Goal: Register for event/course

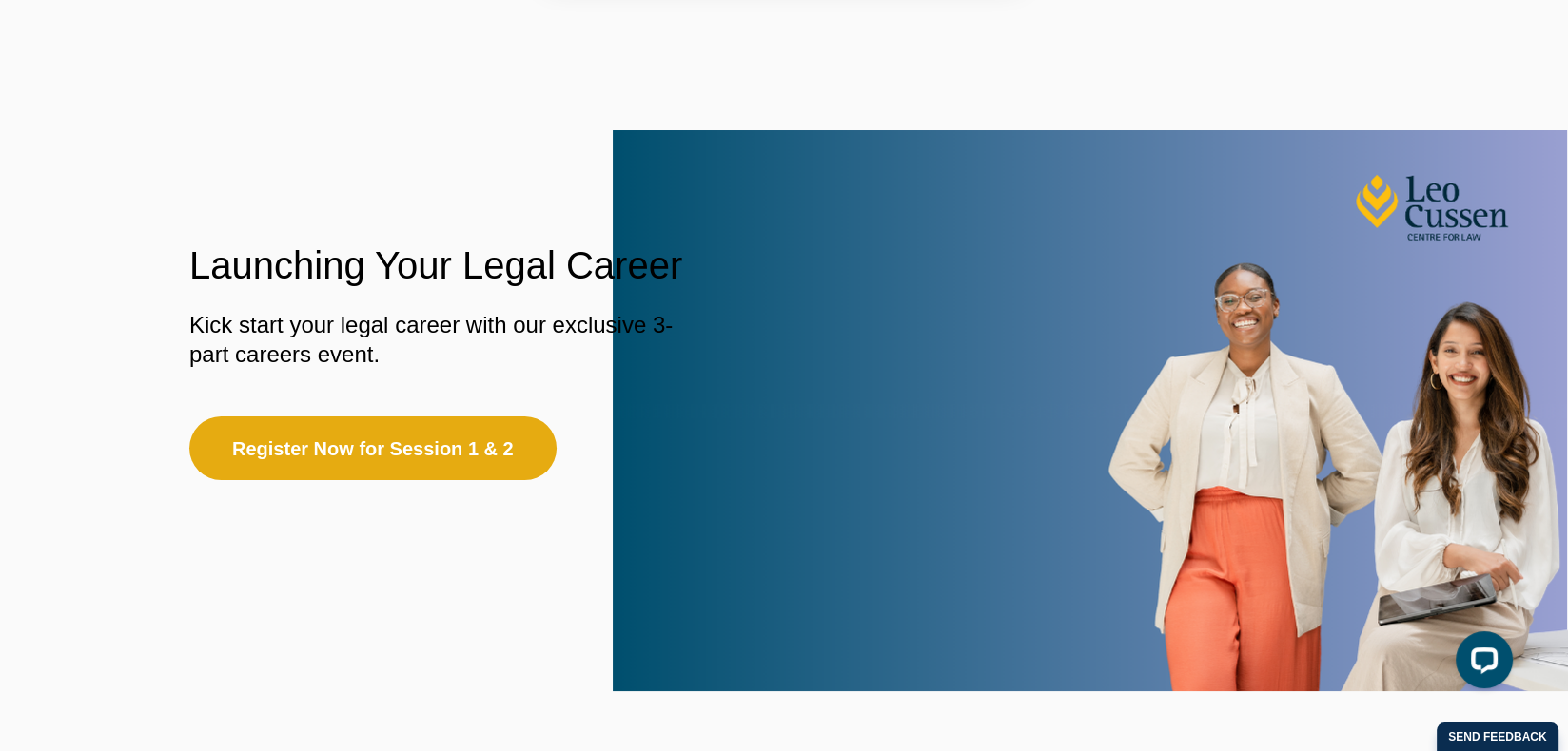
click at [950, 122] on button "Allow" at bounding box center [955, 122] width 88 height 48
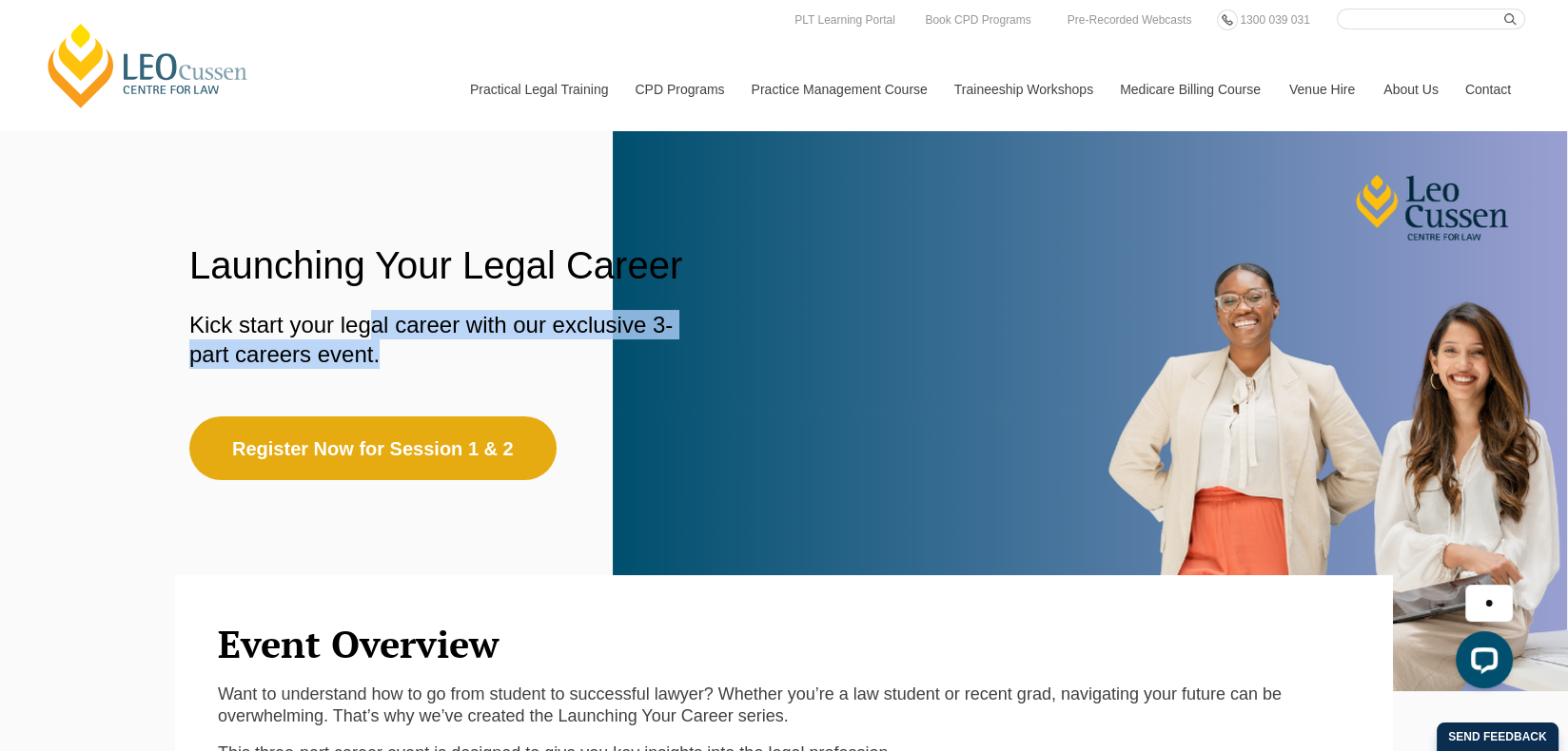
drag, startPoint x: 370, startPoint y: 325, endPoint x: 483, endPoint y: 351, distance: 116.0
click at [483, 351] on p "Kick start your legal career with our exclusive 3-part careers event." at bounding box center [448, 339] width 517 height 59
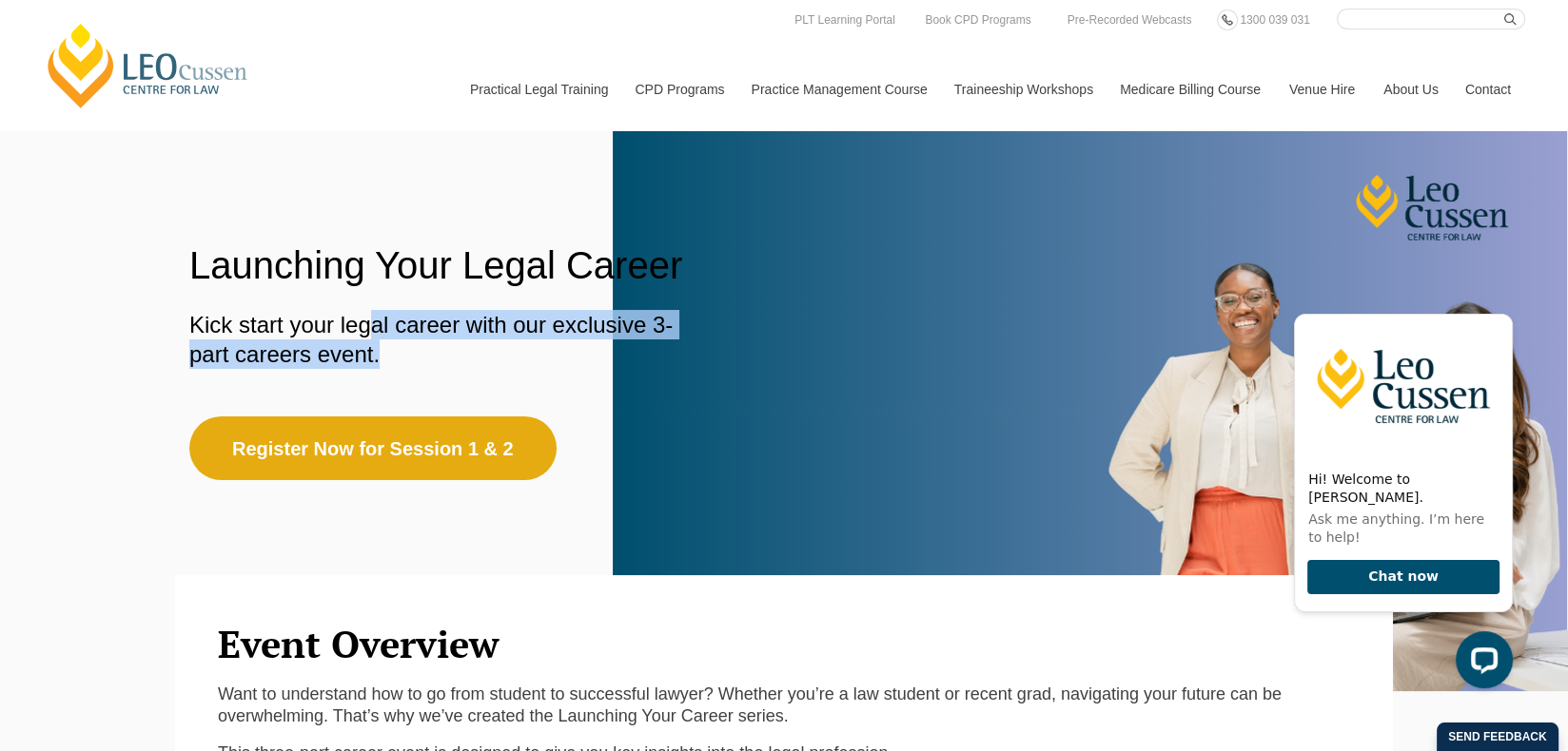
click at [484, 368] on p "Kick start your legal career with our exclusive 3-part careers event." at bounding box center [448, 339] width 517 height 59
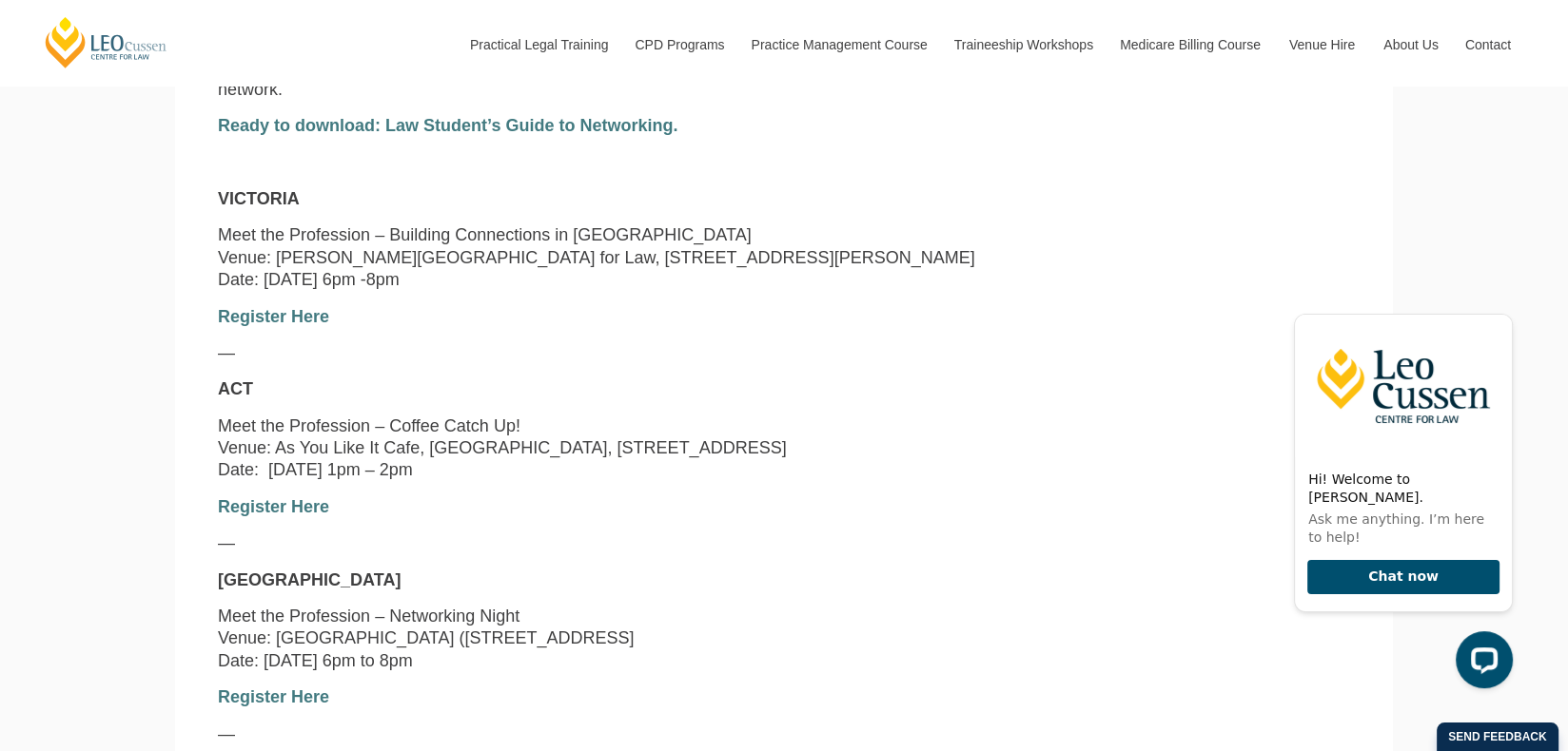
scroll to position [1616, 0]
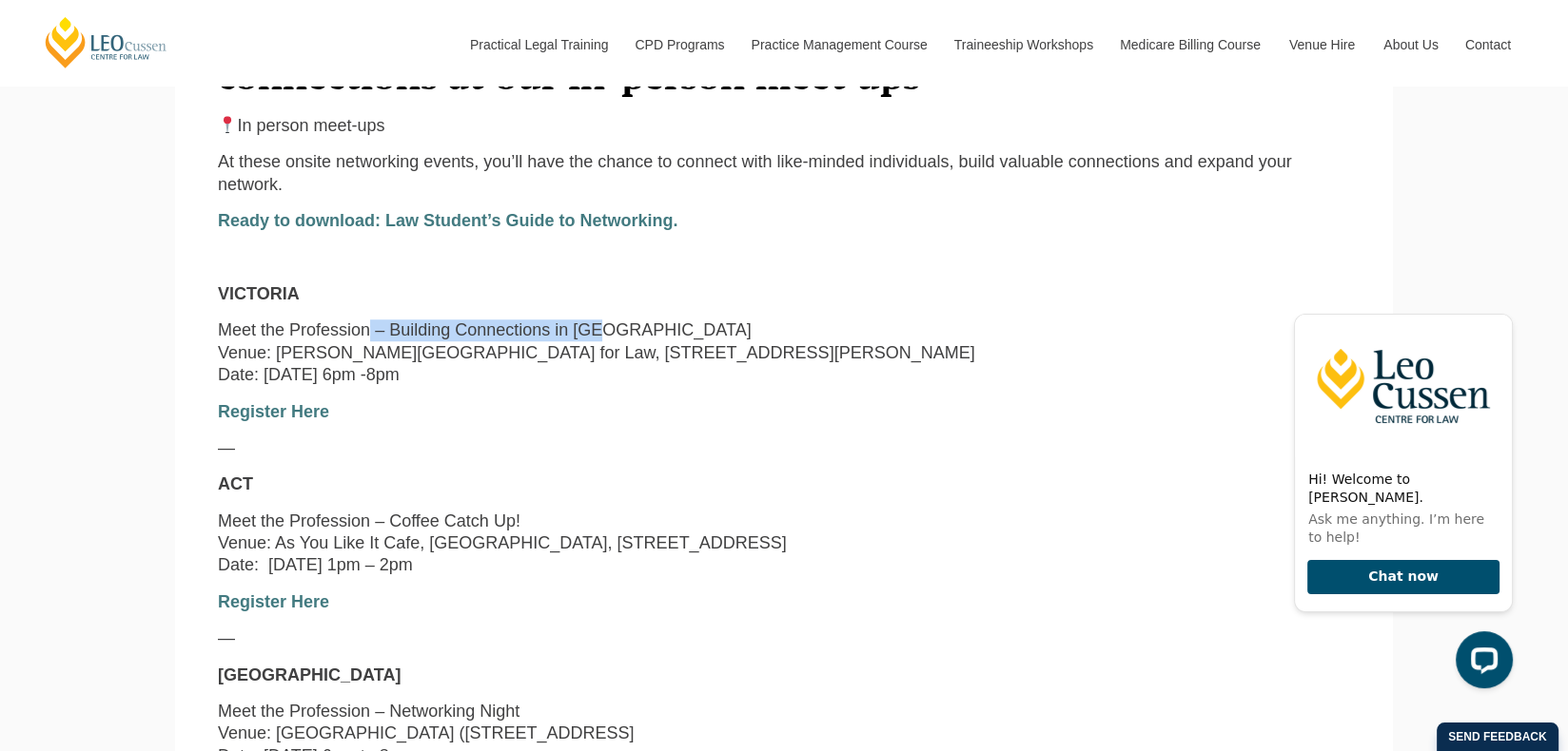
drag, startPoint x: 381, startPoint y: 351, endPoint x: 639, endPoint y: 353, distance: 258.0
click at [639, 353] on p "Meet the Profession – Building Connections in [GEOGRAPHIC_DATA] Venue: [PERSON_…" at bounding box center [784, 352] width 1132 height 67
drag, startPoint x: 568, startPoint y: 400, endPoint x: 218, endPoint y: 352, distance: 353.3
click at [218, 352] on p "Meet the Profession – Building Connections in [GEOGRAPHIC_DATA] Venue: [PERSON_…" at bounding box center [784, 352] width 1132 height 67
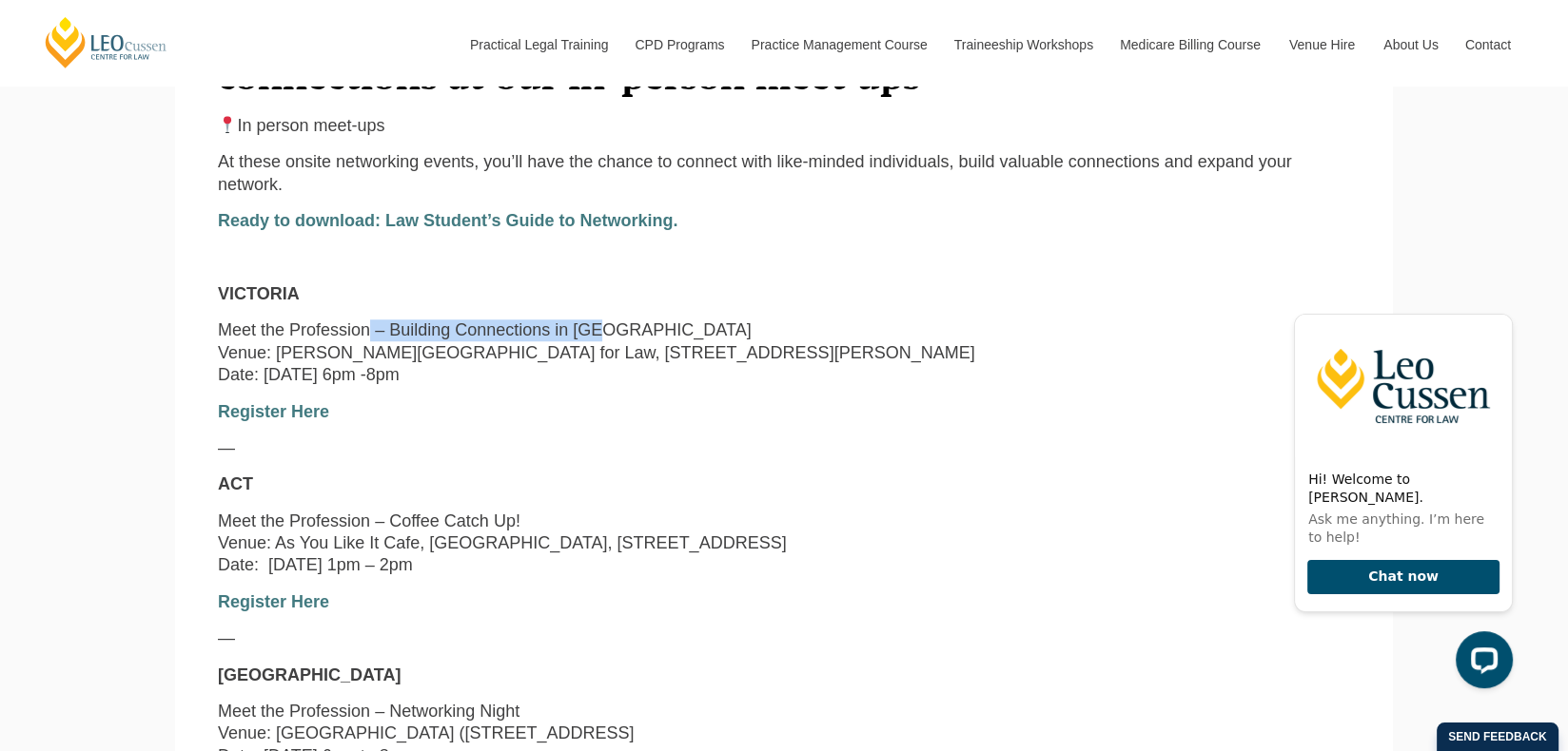
copy p "Meet the Profession – Building Connections in [GEOGRAPHIC_DATA] Venue: [PERSON_…"
click at [925, 611] on div "In person meet-ups At these onsite networking events, you’ll have the chance to…" at bounding box center [784, 675] width 1160 height 1121
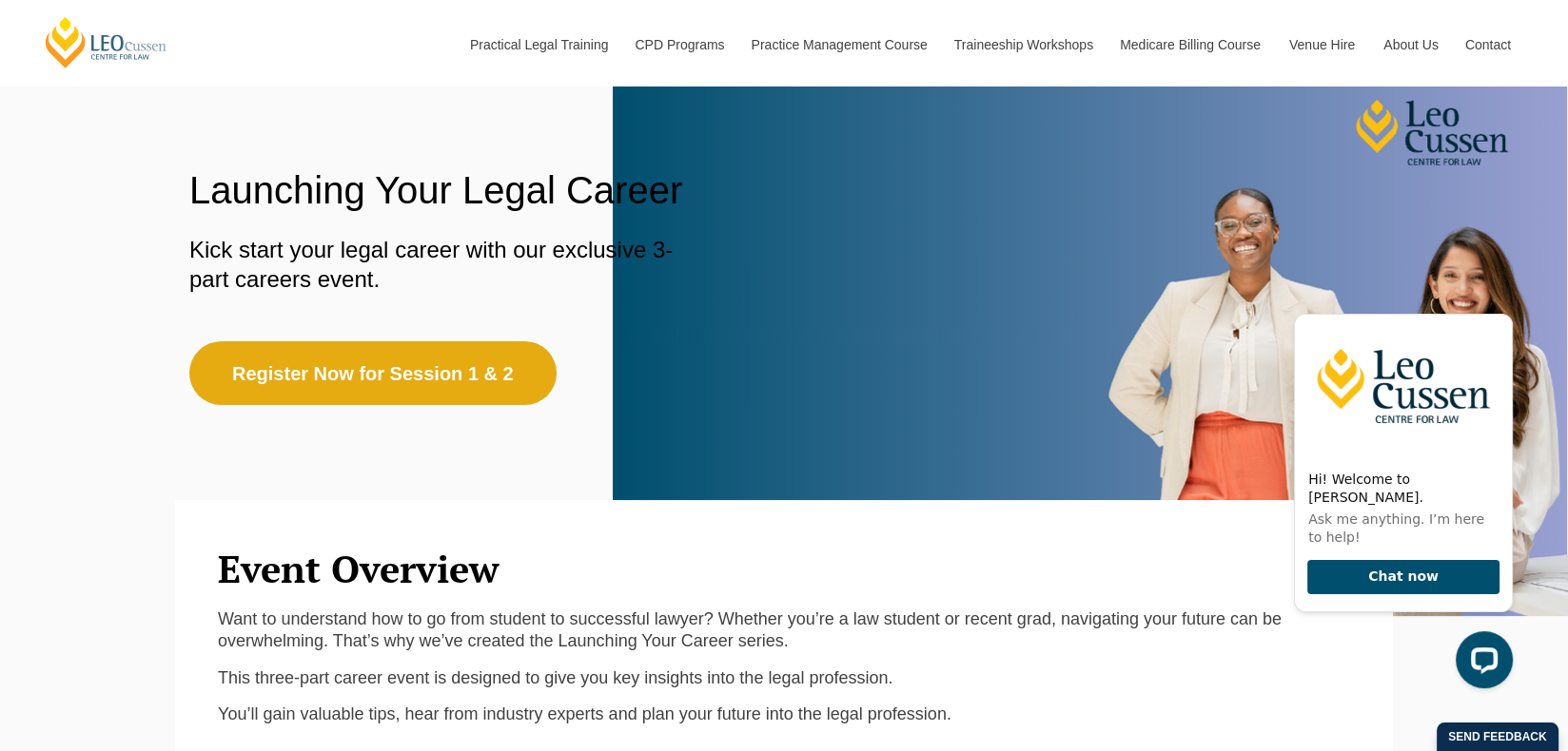
scroll to position [0, 0]
